Goal: Obtain resource: Obtain resource

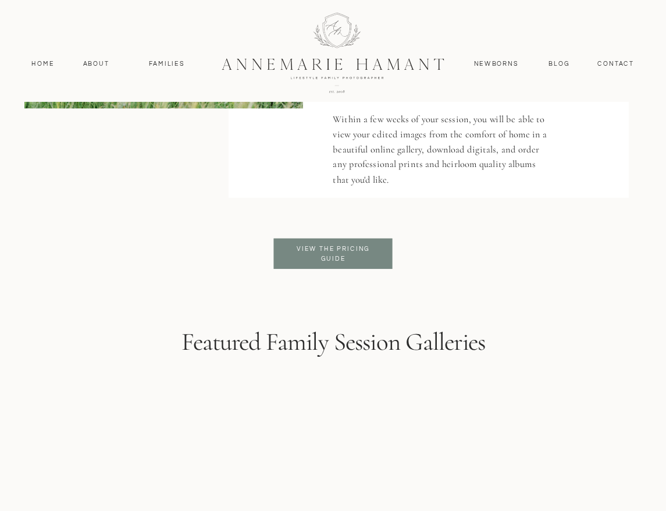
scroll to position [2619, 0]
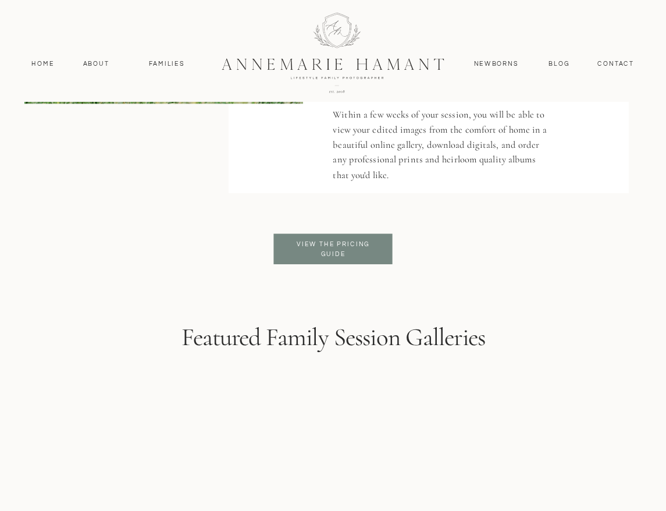
click at [363, 258] on p "View the pricing guide" at bounding box center [333, 249] width 91 height 20
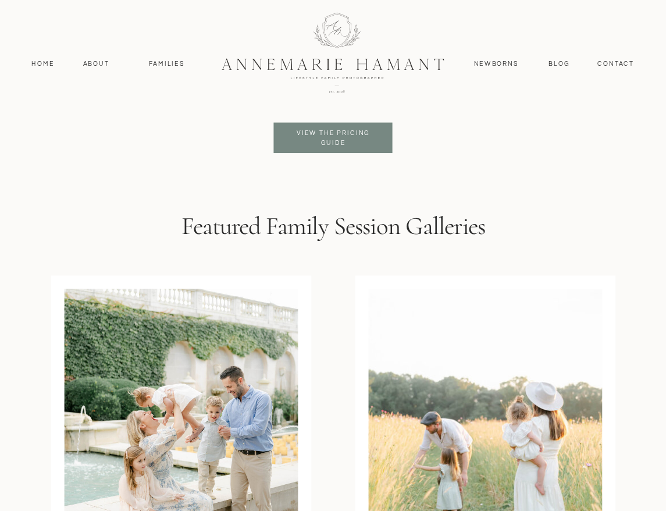
scroll to position [2619, 0]
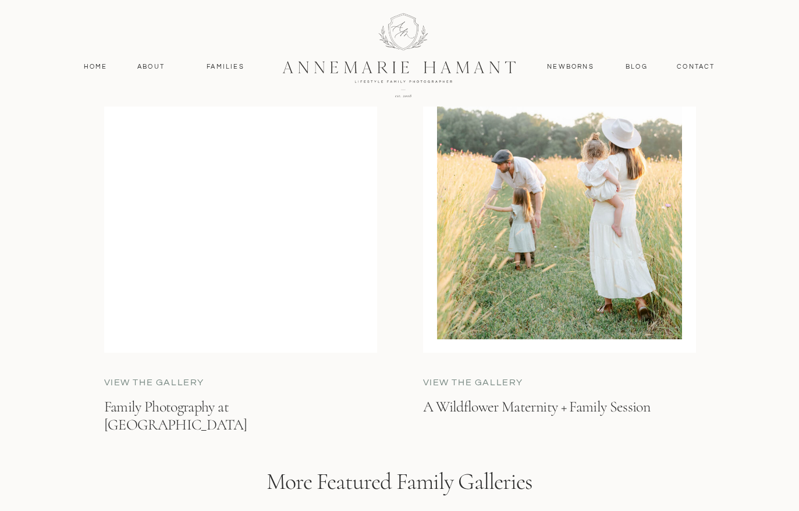
scroll to position [2793, 0]
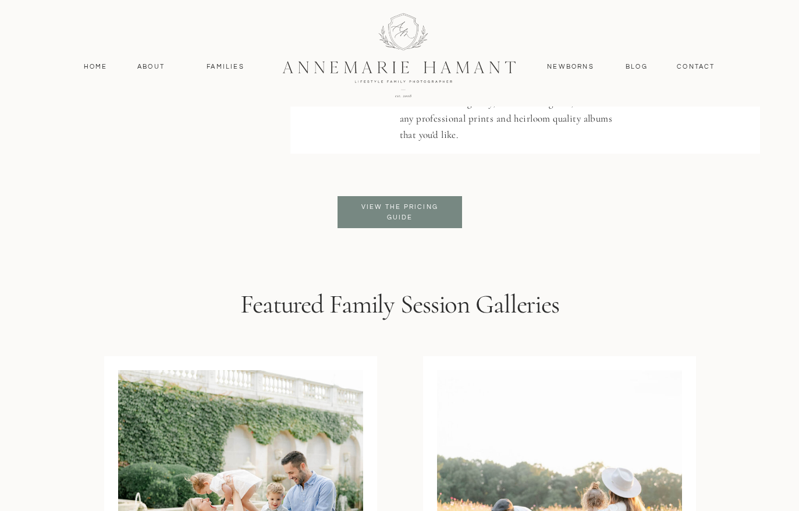
click at [379, 219] on p "View the pricing guide" at bounding box center [400, 212] width 95 height 21
